Goal: Task Accomplishment & Management: Manage account settings

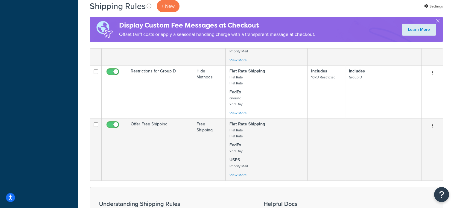
scroll to position [235, 0]
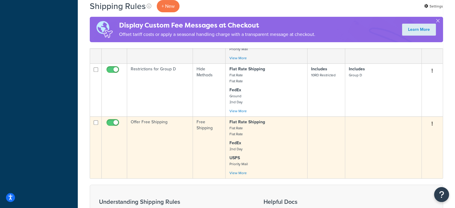
click at [405, 121] on td at bounding box center [383, 147] width 77 height 62
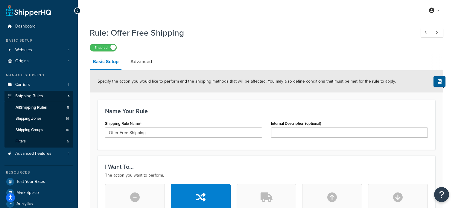
click at [204, 79] on span "Specify the action you would like to perform and the shipping methods that will…" at bounding box center [247, 81] width 298 height 6
click at [26, 109] on span "All Shipping Rules" at bounding box center [31, 107] width 31 height 5
click at [28, 118] on span "Shipping Zones" at bounding box center [29, 118] width 26 height 5
click at [29, 106] on span "All Shipping Rules" at bounding box center [31, 107] width 31 height 5
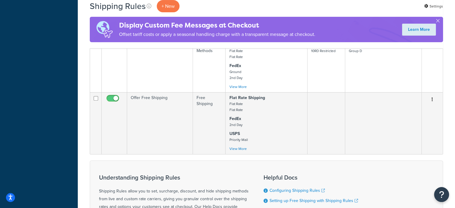
scroll to position [227, 0]
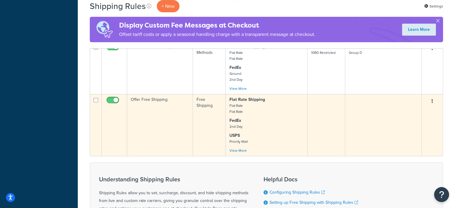
click at [433, 109] on td "Edit Duplicate Delete" at bounding box center [432, 125] width 21 height 62
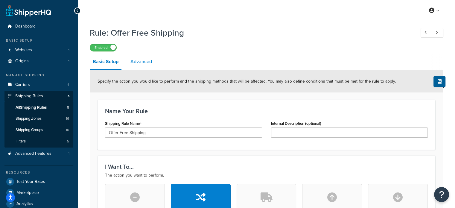
click at [145, 62] on link "Advanced" at bounding box center [141, 61] width 28 height 14
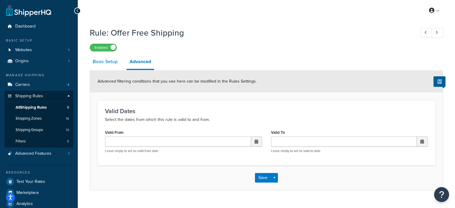
click at [105, 62] on link "Basic Setup" at bounding box center [105, 61] width 31 height 14
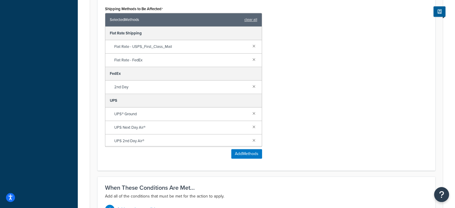
scroll to position [411, 0]
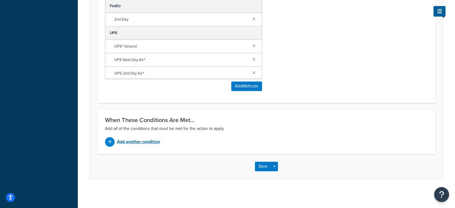
click at [116, 140] on div "Add another condition" at bounding box center [183, 142] width 157 height 10
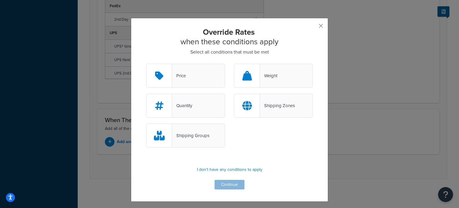
click at [217, 70] on div "Price" at bounding box center [185, 76] width 79 height 24
click at [0, 0] on input "Price" at bounding box center [0, 0] width 0 height 0
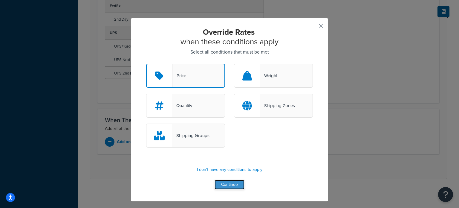
click at [230, 180] on button "Continue" at bounding box center [230, 185] width 30 height 10
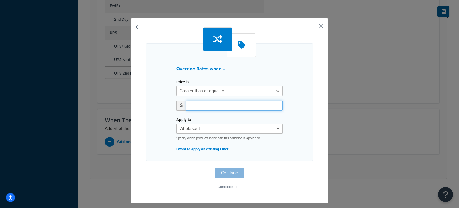
click at [215, 109] on input "number" at bounding box center [234, 106] width 97 height 10
type input "75.00"
click at [239, 171] on button "Continue" at bounding box center [230, 173] width 30 height 10
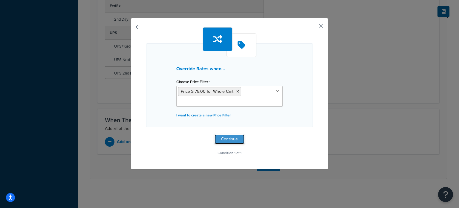
click at [223, 136] on button "Continue" at bounding box center [230, 139] width 30 height 10
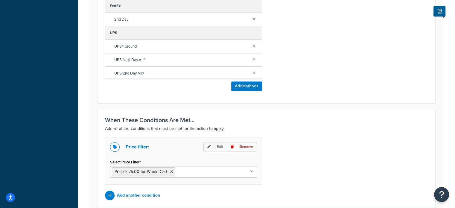
scroll to position [465, 0]
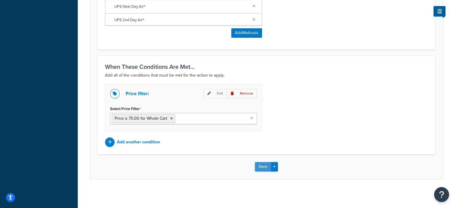
click at [268, 162] on button "Save" at bounding box center [263, 167] width 16 height 10
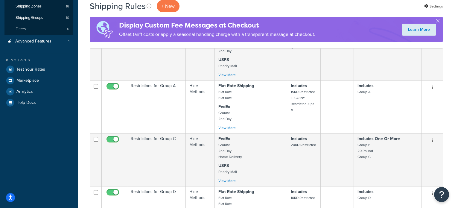
scroll to position [73, 0]
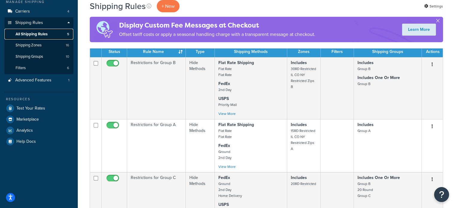
click at [39, 33] on span "All Shipping Rules" at bounding box center [32, 34] width 32 height 5
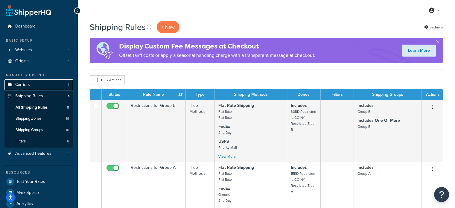
click at [39, 87] on link "Carriers 4" at bounding box center [38, 84] width 69 height 11
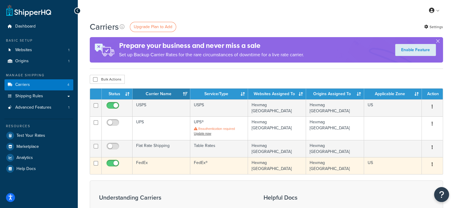
click at [144, 159] on td "FedEx" at bounding box center [162, 165] width 58 height 17
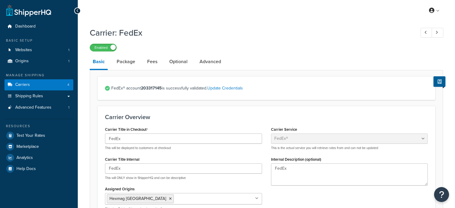
select select "fedEx"
select select "REGULAR_PICKUP"
select select "FEDEX_ENVELOPE"
click at [216, 60] on link "Advanced" at bounding box center [211, 61] width 28 height 14
select select "false"
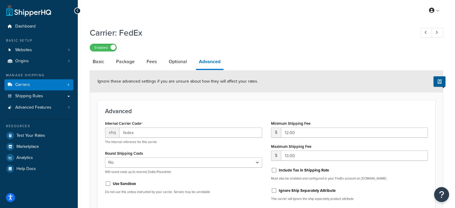
click at [107, 64] on li "Basic" at bounding box center [101, 61] width 23 height 14
click at [102, 61] on link "Basic" at bounding box center [98, 61] width 17 height 14
select select "fedEx"
select select "REGULAR_PICKUP"
select select "FEDEX_ENVELOPE"
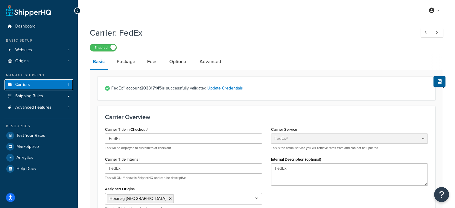
click at [51, 83] on link "Carriers 4" at bounding box center [38, 84] width 69 height 11
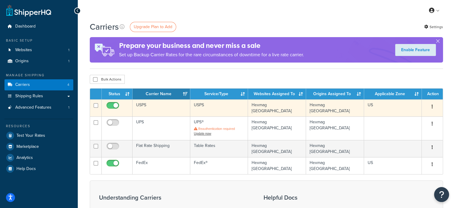
click at [209, 107] on td "USPS" at bounding box center [219, 107] width 58 height 17
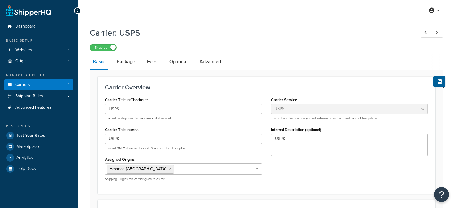
select select "usps"
select select "ONLINE"
click at [214, 59] on link "Advanced" at bounding box center [211, 61] width 28 height 14
select select "false"
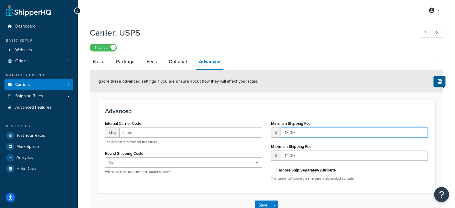
drag, startPoint x: 301, startPoint y: 132, endPoint x: 259, endPoint y: 135, distance: 41.7
click at [259, 135] on div "Internal Carrier Code shq usps The internal reference for this carrier Round Sh…" at bounding box center [267, 152] width 332 height 66
type input "11.00"
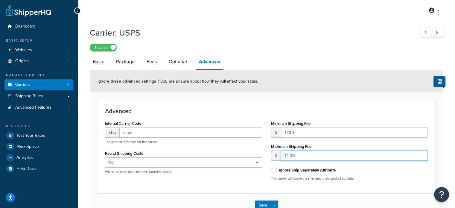
drag, startPoint x: 282, startPoint y: 158, endPoint x: 317, endPoint y: 154, distance: 35.5
click at [317, 154] on input "14.00" at bounding box center [354, 155] width 147 height 10
type input "12.00"
click at [260, 204] on button "Save" at bounding box center [263, 205] width 16 height 10
